Goal: Information Seeking & Learning: Learn about a topic

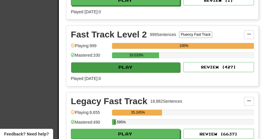
scroll to position [281, 0]
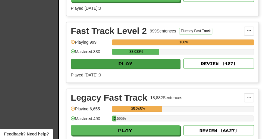
click at [127, 63] on button "Play" at bounding box center [125, 64] width 109 height 10
select select "**"
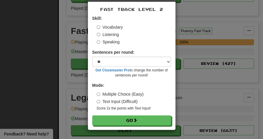
scroll to position [23, 0]
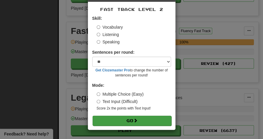
click at [128, 121] on button "Go" at bounding box center [132, 120] width 79 height 10
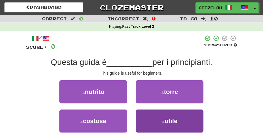
click at [160, 124] on button "4 . utile" at bounding box center [170, 120] width 68 height 23
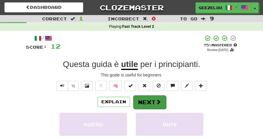
click at [149, 102] on button "Next" at bounding box center [149, 102] width 33 height 14
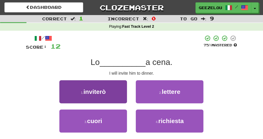
click at [111, 86] on button "1 . inviterò" at bounding box center [93, 91] width 68 height 23
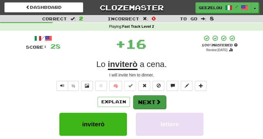
click at [146, 102] on button "Next" at bounding box center [149, 102] width 33 height 14
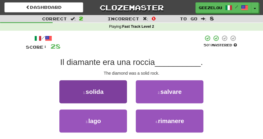
click at [111, 91] on button "1 . solida" at bounding box center [93, 91] width 68 height 23
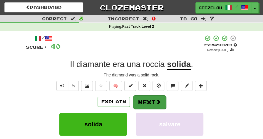
click at [150, 101] on button "Next" at bounding box center [149, 102] width 33 height 14
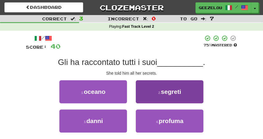
click at [161, 93] on small "2 ." at bounding box center [160, 93] width 3 height 4
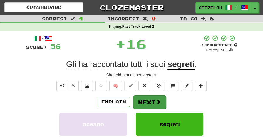
click at [146, 101] on button "Next" at bounding box center [149, 102] width 33 height 14
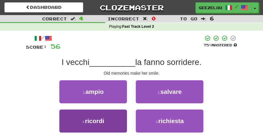
click at [123, 125] on button "3 . ricordi" at bounding box center [93, 120] width 68 height 23
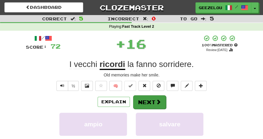
click at [150, 107] on button "Next" at bounding box center [149, 102] width 33 height 14
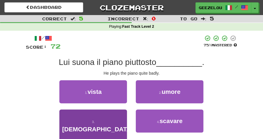
click at [92, 116] on button "3 . male" at bounding box center [93, 124] width 68 height 31
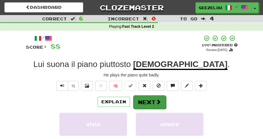
click at [145, 102] on button "Next" at bounding box center [149, 102] width 33 height 14
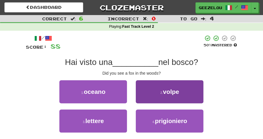
click at [181, 91] on button "2 . volpe" at bounding box center [170, 91] width 68 height 23
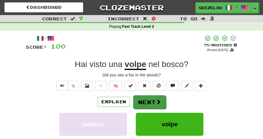
click at [152, 101] on button "Next" at bounding box center [149, 102] width 33 height 14
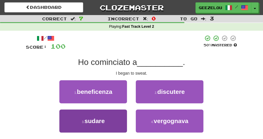
click at [102, 121] on span "sudare" at bounding box center [94, 120] width 20 height 7
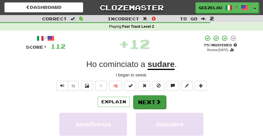
click at [145, 101] on button "Next" at bounding box center [149, 102] width 33 height 14
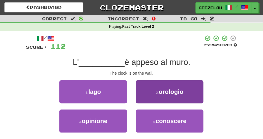
click at [165, 90] on span "orologio" at bounding box center [171, 91] width 25 height 7
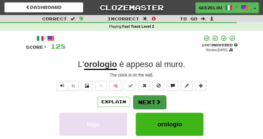
click at [145, 99] on button "Next" at bounding box center [149, 102] width 33 height 14
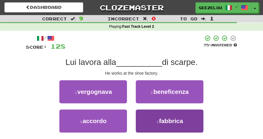
click at [159, 114] on button "4 . fabbrica" at bounding box center [170, 120] width 68 height 23
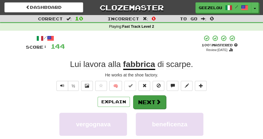
click at [150, 100] on button "Next" at bounding box center [149, 102] width 33 height 14
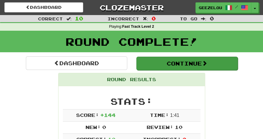
click at [171, 64] on button "Continue" at bounding box center [188, 64] width 102 height 14
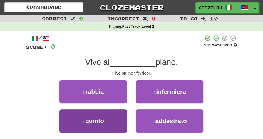
click at [104, 117] on span "quinto" at bounding box center [94, 120] width 19 height 7
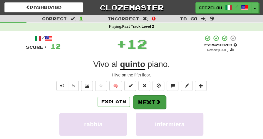
click at [148, 97] on button "Next" at bounding box center [149, 102] width 33 height 14
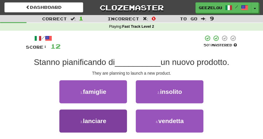
click at [106, 122] on span "lanciare" at bounding box center [94, 120] width 23 height 7
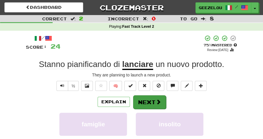
click at [148, 99] on button "Next" at bounding box center [149, 102] width 33 height 14
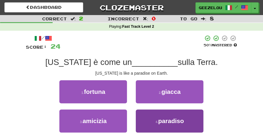
click at [162, 121] on span "paradiso" at bounding box center [171, 120] width 26 height 7
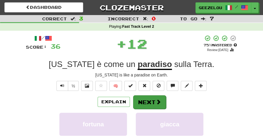
click at [150, 103] on button "Next" at bounding box center [149, 102] width 33 height 14
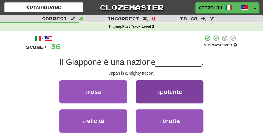
click at [164, 89] on span "potente" at bounding box center [171, 91] width 22 height 7
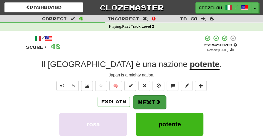
click at [147, 102] on button "Next" at bounding box center [149, 102] width 33 height 14
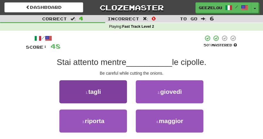
click at [111, 92] on button "1 . tagli" at bounding box center [93, 91] width 68 height 23
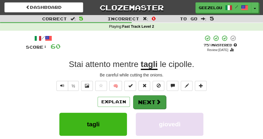
click at [150, 101] on button "Next" at bounding box center [149, 102] width 33 height 14
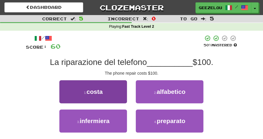
click at [106, 94] on button "1 . costa" at bounding box center [93, 91] width 68 height 23
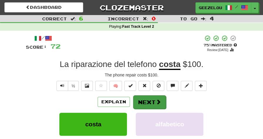
click at [144, 97] on button "Next" at bounding box center [149, 102] width 33 height 14
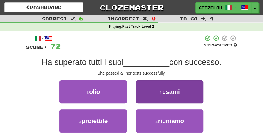
click at [173, 91] on span "esami" at bounding box center [172, 91] width 18 height 7
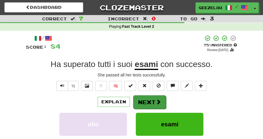
click at [143, 101] on button "Next" at bounding box center [149, 102] width 33 height 14
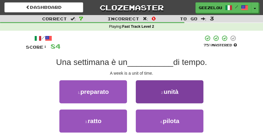
click at [178, 93] on span "unità" at bounding box center [171, 91] width 15 height 7
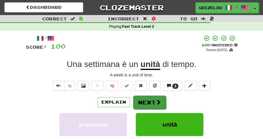
click at [147, 102] on button "Next" at bounding box center [149, 102] width 33 height 14
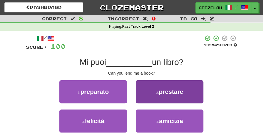
click at [175, 92] on span "prestare" at bounding box center [171, 91] width 24 height 7
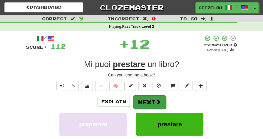
click at [149, 101] on button "Next" at bounding box center [149, 102] width 33 height 14
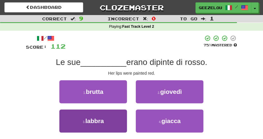
click at [102, 124] on button "3 . labbra" at bounding box center [93, 120] width 68 height 23
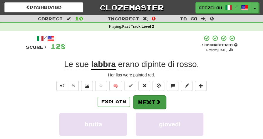
click at [150, 102] on button "Next" at bounding box center [149, 102] width 33 height 14
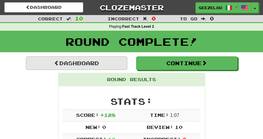
click at [69, 62] on link "Dashboard" at bounding box center [77, 63] width 102 height 14
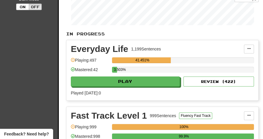
scroll to position [131, 0]
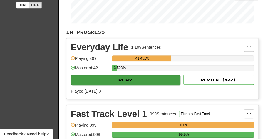
click at [119, 80] on button "Play" at bounding box center [125, 80] width 109 height 10
select select "**"
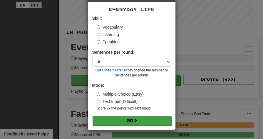
scroll to position [23, 0]
click at [125, 119] on button "Go" at bounding box center [132, 120] width 79 height 10
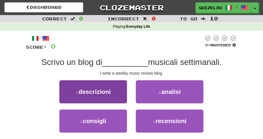
click at [94, 89] on span "descrizioni" at bounding box center [95, 91] width 32 height 7
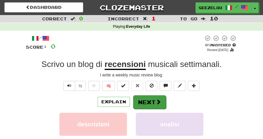
click at [145, 101] on button "Next" at bounding box center [149, 102] width 33 height 14
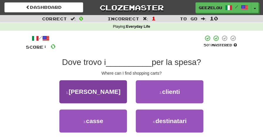
click at [109, 89] on button "1 . carrelli" at bounding box center [93, 91] width 68 height 23
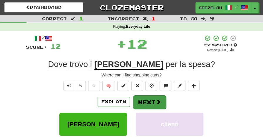
click at [141, 101] on button "Next" at bounding box center [149, 102] width 33 height 14
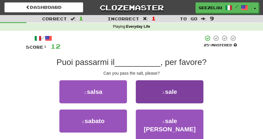
click at [168, 91] on span "sale" at bounding box center [171, 91] width 12 height 7
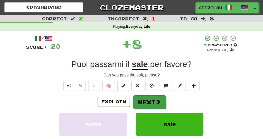
click at [145, 99] on button "Next" at bounding box center [149, 102] width 33 height 14
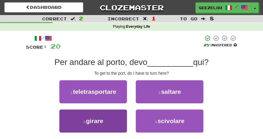
click at [117, 118] on button "3 . girare" at bounding box center [93, 120] width 68 height 23
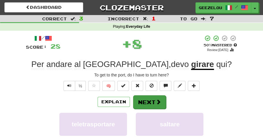
click at [152, 101] on button "Next" at bounding box center [149, 102] width 33 height 14
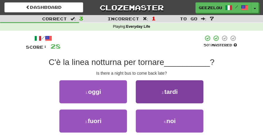
click at [161, 98] on button "2 . tardi" at bounding box center [170, 91] width 68 height 23
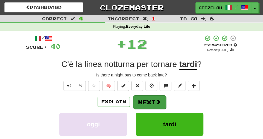
click at [155, 101] on button "Next" at bounding box center [149, 102] width 33 height 14
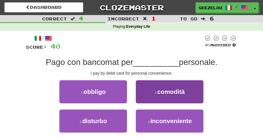
click at [168, 88] on span "comodità" at bounding box center [171, 91] width 27 height 7
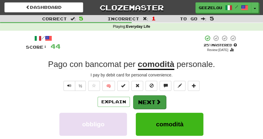
click at [152, 96] on button "Next" at bounding box center [149, 102] width 33 height 14
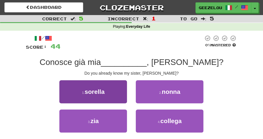
click at [95, 91] on span "sorella" at bounding box center [95, 91] width 20 height 7
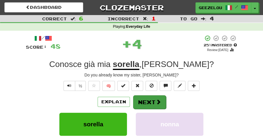
click at [143, 100] on button "Next" at bounding box center [149, 102] width 33 height 14
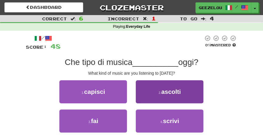
click at [163, 95] on button "2 . ascolti" at bounding box center [170, 91] width 68 height 23
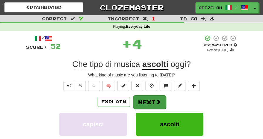
click at [147, 100] on button "Next" at bounding box center [149, 102] width 33 height 14
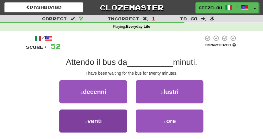
click at [106, 122] on button "3 . venti" at bounding box center [93, 120] width 68 height 23
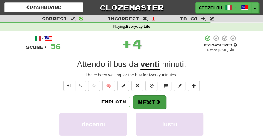
click at [151, 105] on button "Next" at bounding box center [149, 102] width 33 height 14
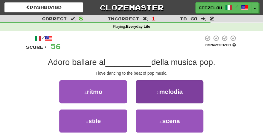
click at [161, 90] on span "melodia" at bounding box center [171, 91] width 23 height 7
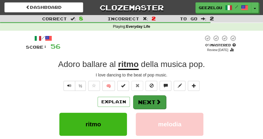
click at [143, 101] on button "Next" at bounding box center [149, 102] width 33 height 14
